Goal: Use online tool/utility

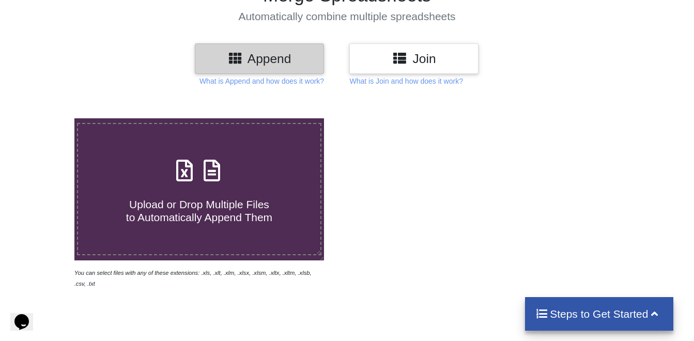
scroll to position [93, 0]
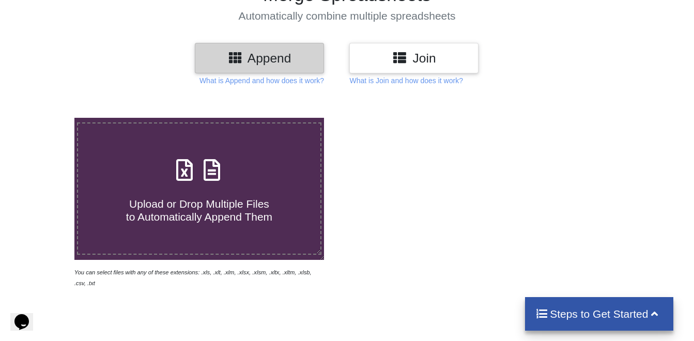
click at [190, 194] on h4 "Upload or Drop Multiple Files to Automatically Append Them" at bounding box center [199, 203] width 243 height 39
click at [46, 118] on input "Upload or Drop Multiple Files to Automatically Append Them" at bounding box center [46, 118] width 0 height 0
type input "C:\fakepath\active_leads.csv"
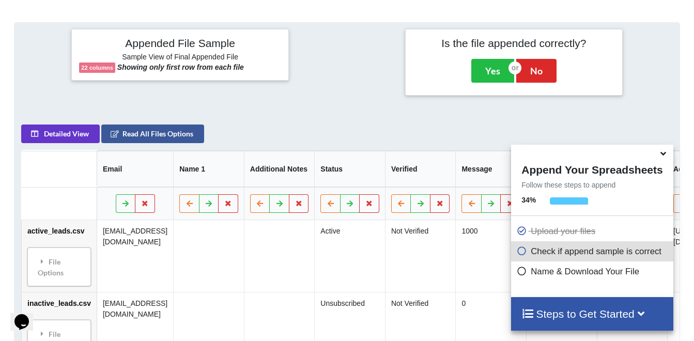
scroll to position [378, 0]
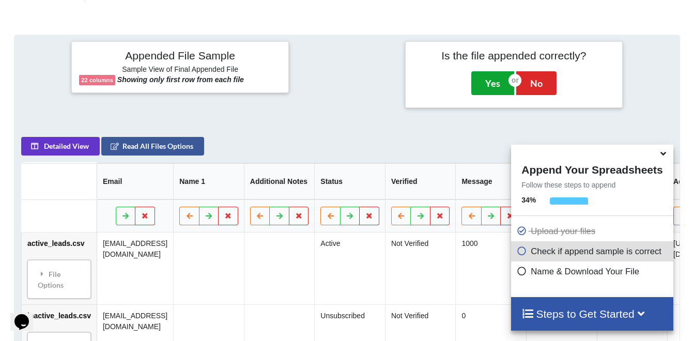
click at [492, 82] on button "Yes" at bounding box center [492, 83] width 43 height 24
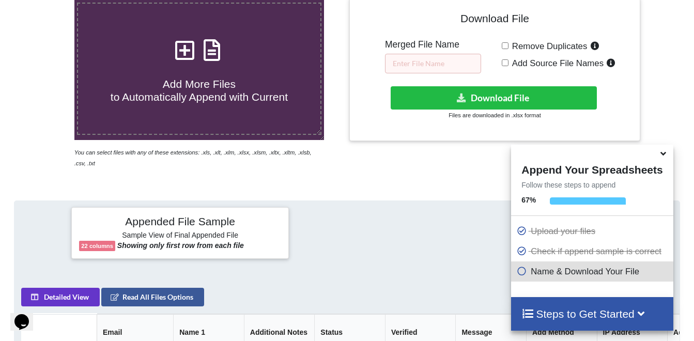
scroll to position [210, 0]
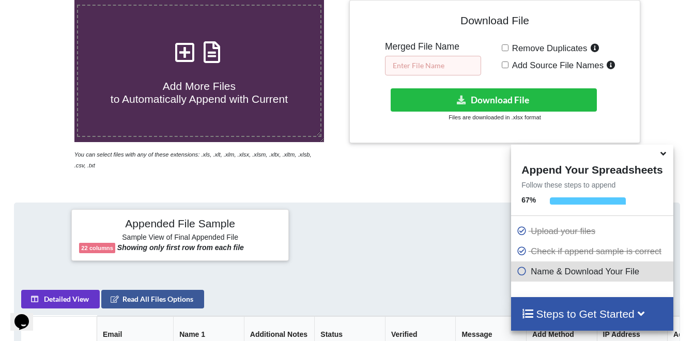
click at [414, 73] on input "text" at bounding box center [433, 66] width 96 height 20
type input "Abby Customers"
click at [505, 47] on input "Remove Duplicates" at bounding box center [505, 47] width 7 height 7
checkbox input "true"
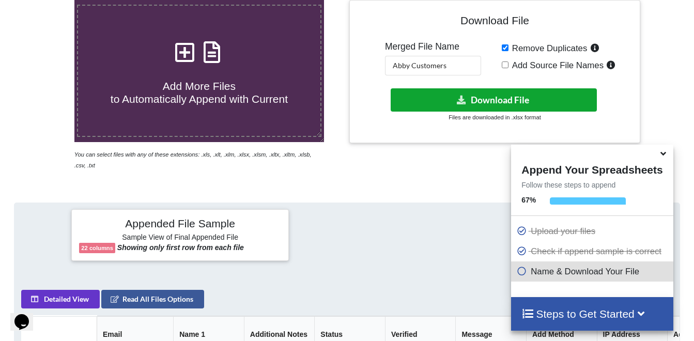
click at [497, 98] on button "Download File" at bounding box center [494, 99] width 206 height 23
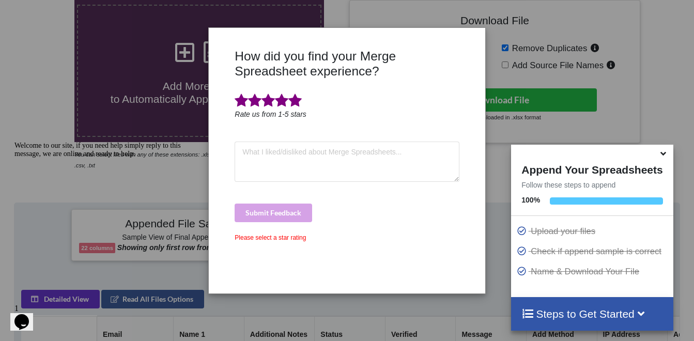
drag, startPoint x: 296, startPoint y: 103, endPoint x: 296, endPoint y: 110, distance: 7.3
click at [296, 103] on span at bounding box center [294, 101] width 13 height 14
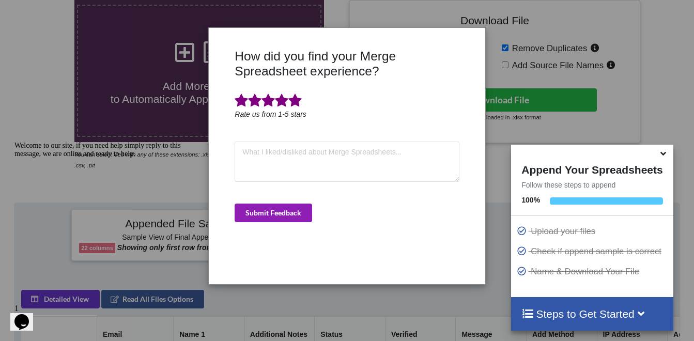
click at [281, 211] on button "Submit Feedback" at bounding box center [274, 213] width 78 height 19
